Goal: Find specific page/section: Find specific page/section

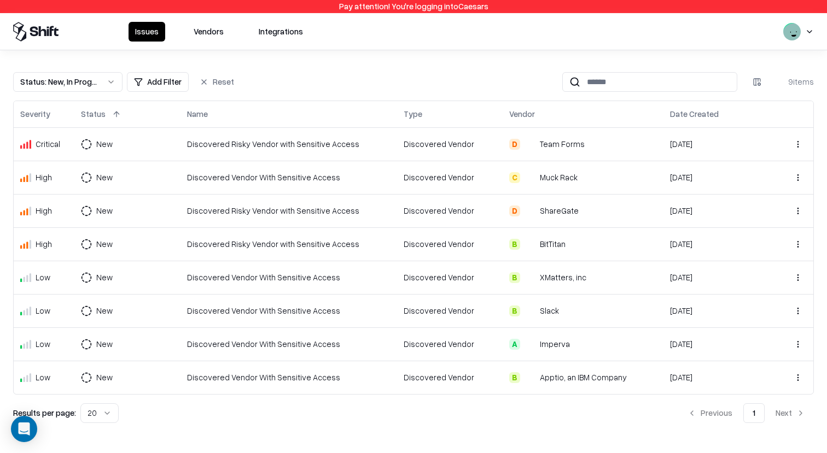
click at [431, 216] on div "Discovered Vendor" at bounding box center [450, 210] width 92 height 11
drag, startPoint x: 730, startPoint y: 111, endPoint x: 644, endPoint y: 112, distance: 85.9
click at [644, 112] on tr "Severity Status Name Type Vendor Date Created" at bounding box center [414, 114] width 800 height 26
drag, startPoint x: 658, startPoint y: 115, endPoint x: 722, endPoint y: 114, distance: 64.0
click at [722, 114] on tr "Severity Status Name Type Vendor Date Created" at bounding box center [414, 114] width 800 height 26
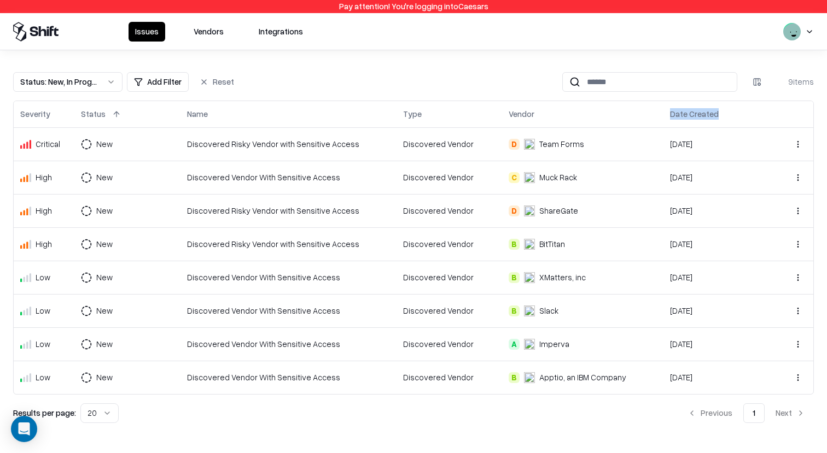
copy div "Date Created"
click at [484, 84] on div "Status : New, In Progress Add Filter Reset 9 items" at bounding box center [413, 82] width 801 height 20
drag, startPoint x: 426, startPoint y: 113, endPoint x: 417, endPoint y: 118, distance: 10.0
click at [417, 118] on div "Type" at bounding box center [449, 114] width 92 height 13
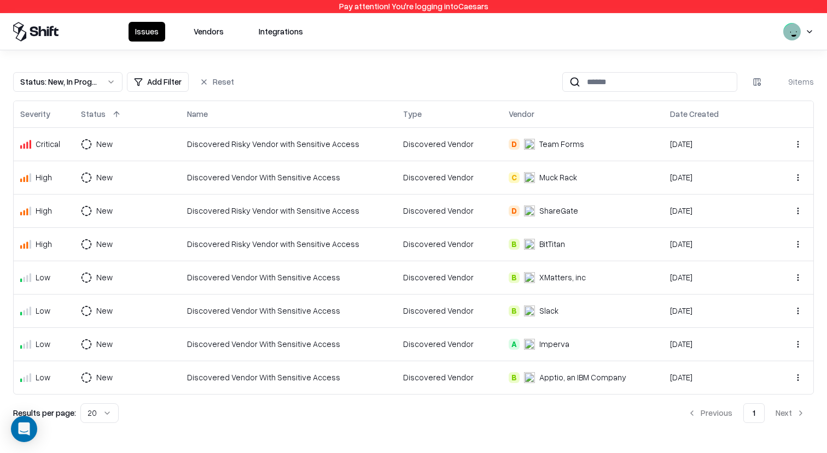
click at [417, 118] on div "Type" at bounding box center [412, 113] width 19 height 11
copy div "Type"
